Goal: Navigation & Orientation: Find specific page/section

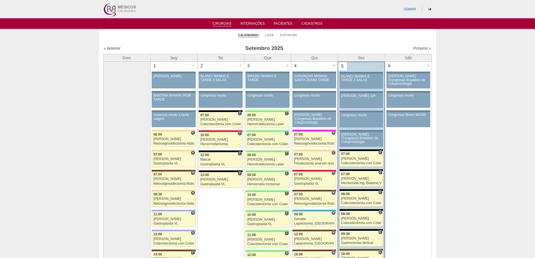
click at [119, 11] on img at bounding box center [119, 9] width 35 height 18
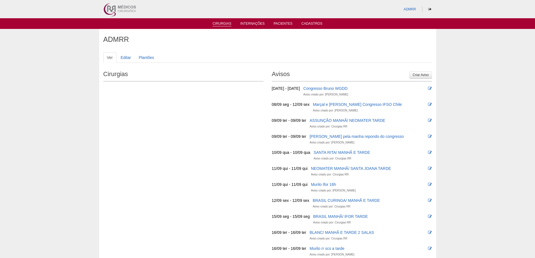
click at [221, 24] on link "Cirurgias" at bounding box center [221, 24] width 19 height 5
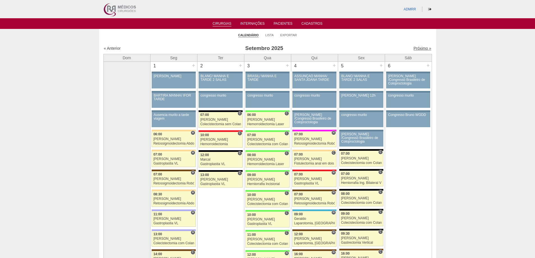
click at [418, 46] on link "Próximo »" at bounding box center [422, 48] width 18 height 4
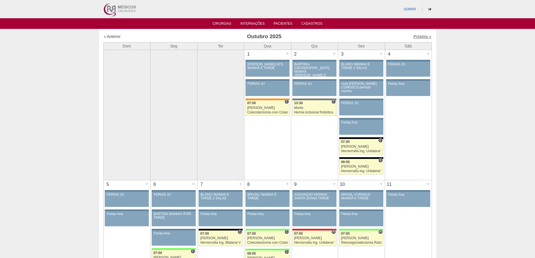
click at [416, 36] on link "Próximo »" at bounding box center [422, 36] width 18 height 4
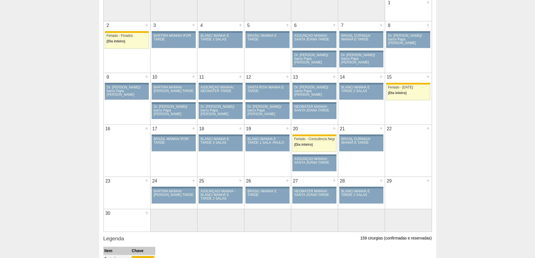
scroll to position [84, 0]
